Goal: Task Accomplishment & Management: Manage account settings

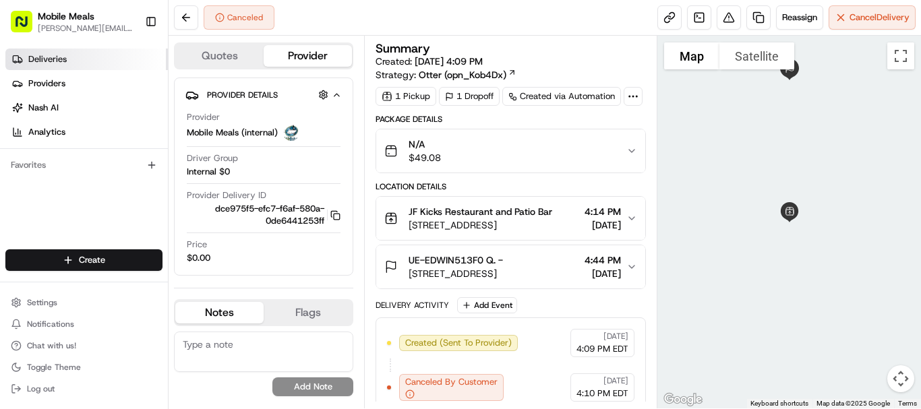
click at [55, 60] on span "Deliveries" at bounding box center [47, 59] width 38 height 12
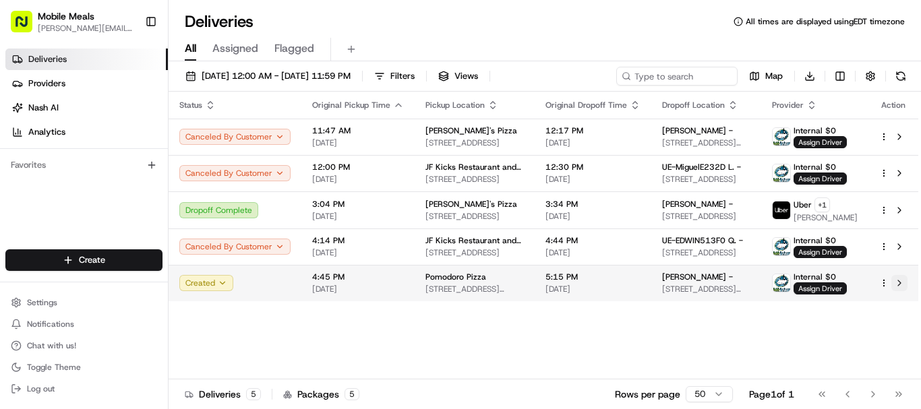
click at [898, 281] on button at bounding box center [899, 283] width 16 height 16
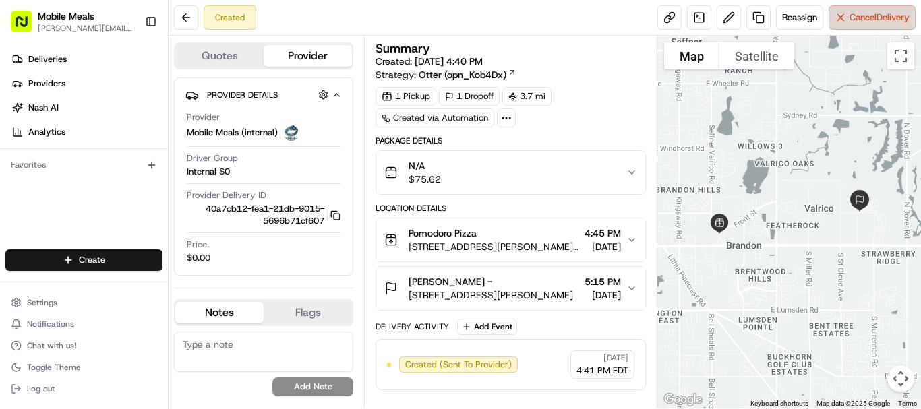
click at [852, 22] on span "Cancel Delivery" at bounding box center [880, 17] width 60 height 12
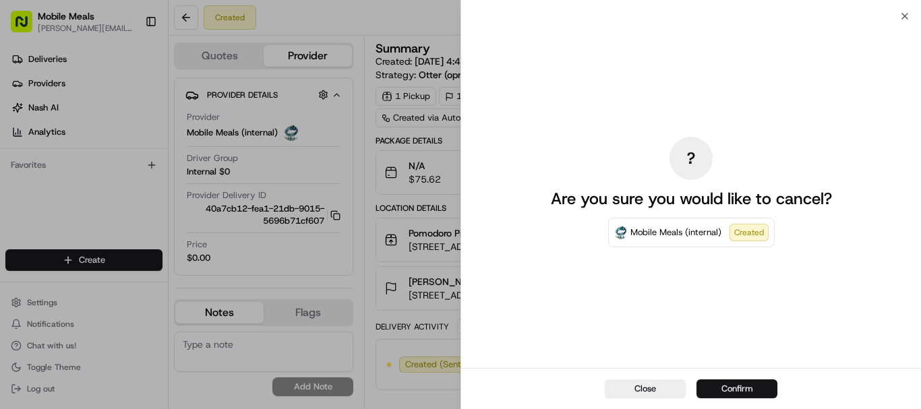
click at [732, 388] on button "Confirm" at bounding box center [737, 389] width 81 height 19
